Goal: Transaction & Acquisition: Register for event/course

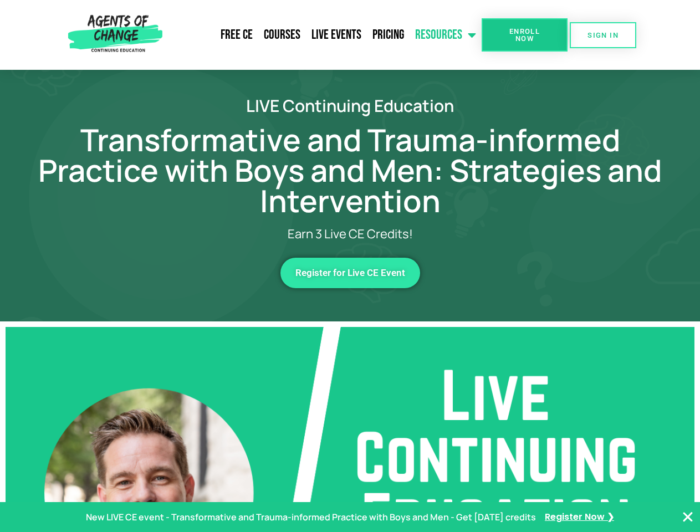
click at [446, 35] on link "Resources" at bounding box center [446, 35] width 72 height 28
click at [524, 35] on span "Enroll Now" at bounding box center [524, 35] width 50 height 14
click at [603, 35] on span "SIGN IN" at bounding box center [602, 35] width 31 height 7
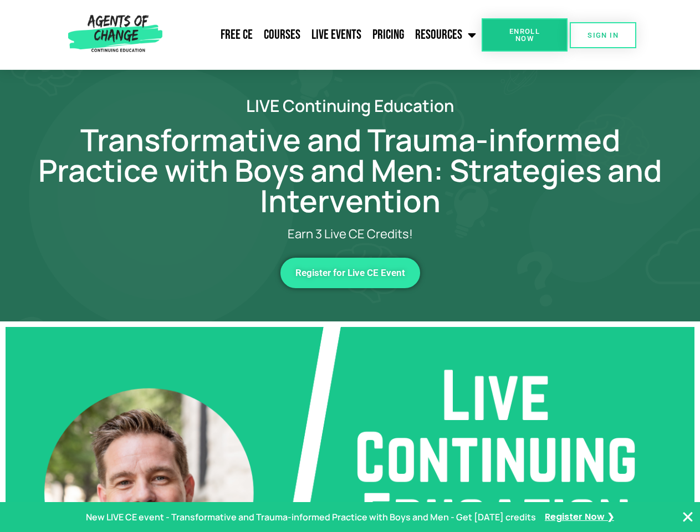
click at [350, 273] on span "Register for Live CE Event" at bounding box center [350, 272] width 110 height 9
click at [350, 517] on p "New LIVE CE event - Transformative and Trauma-informed Practice with Boys and M…" at bounding box center [311, 517] width 450 height 16
click at [688, 517] on icon "Close Banner" at bounding box center [687, 516] width 13 height 13
